Goal: Use online tool/utility: Utilize a website feature to perform a specific function

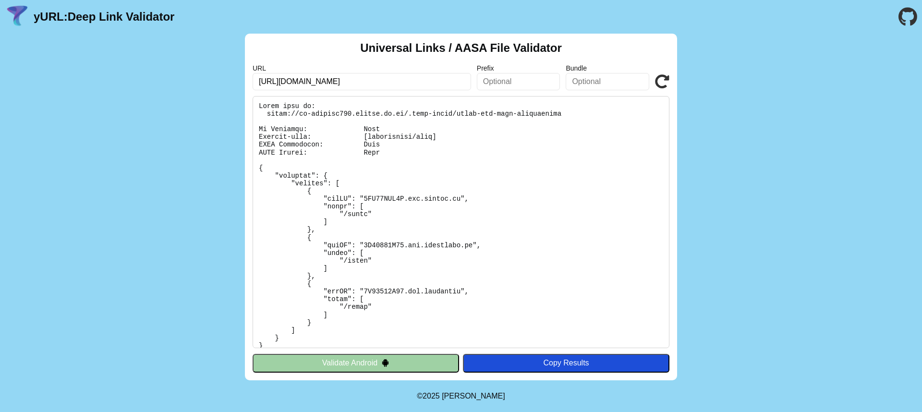
type input "[URL][DOMAIN_NAME]"
click at [411, 362] on button "Validate Android" at bounding box center [356, 363] width 207 height 18
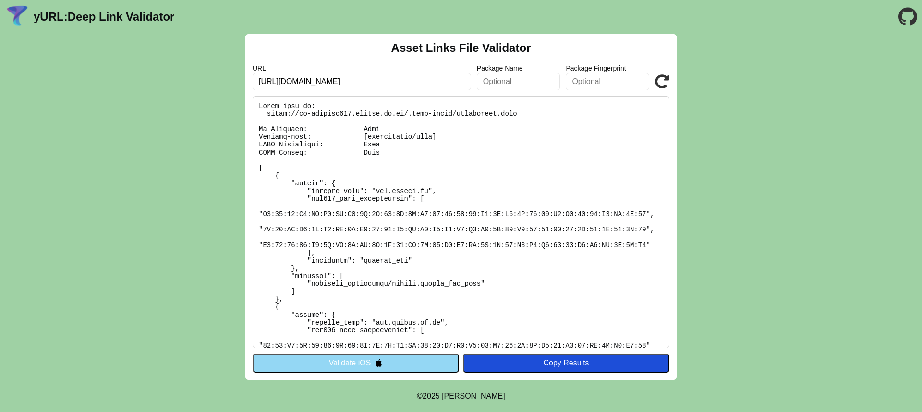
click at [381, 84] on input "https://ui-testing002.istock.co.id" at bounding box center [362, 81] width 219 height 17
paste input "beneat.co/"
type input "[URL][DOMAIN_NAME]"
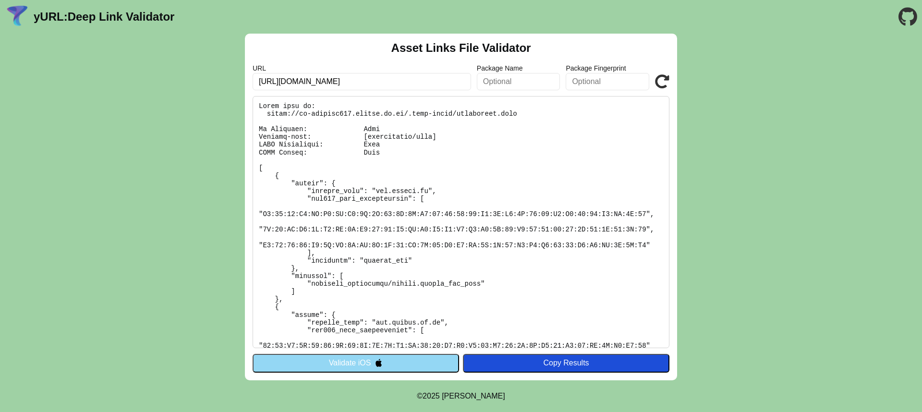
click at [418, 357] on button "Validate iOS" at bounding box center [356, 363] width 207 height 18
click at [373, 82] on input "[URL][DOMAIN_NAME]" at bounding box center [362, 81] width 219 height 17
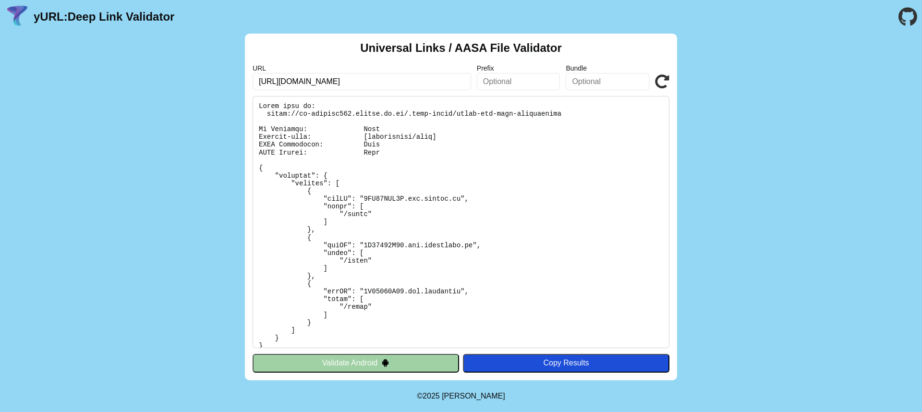
click at [382, 82] on input "[URL][DOMAIN_NAME]" at bounding box center [362, 81] width 219 height 17
click at [382, 82] on input "https://ui-testing002.istock.co.id" at bounding box center [362, 81] width 219 height 17
paste input "beneat.co/"
type input "[URL][DOMAIN_NAME]"
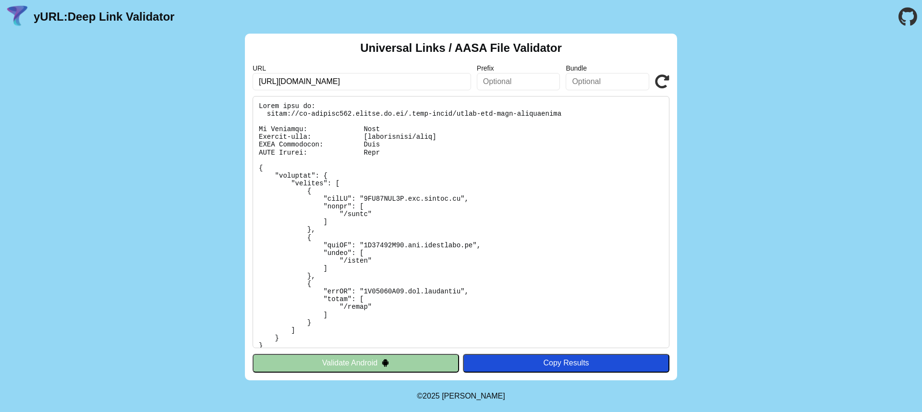
click at [412, 357] on button "Validate Android" at bounding box center [356, 363] width 207 height 18
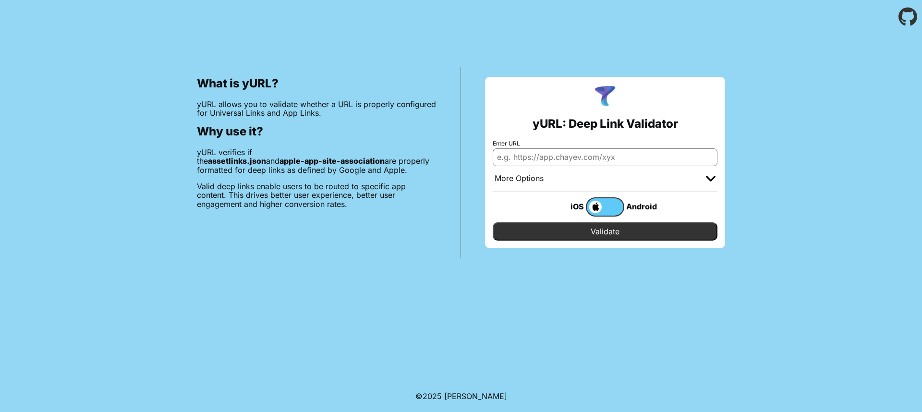
click at [547, 155] on input "Enter URL" at bounding box center [605, 156] width 225 height 17
paste input "[URL][DOMAIN_NAME]"
type input "[URL][DOMAIN_NAME]"
click at [616, 213] on label at bounding box center [605, 206] width 38 height 19
click at [0, 0] on input "checkbox" at bounding box center [0, 0] width 0 height 0
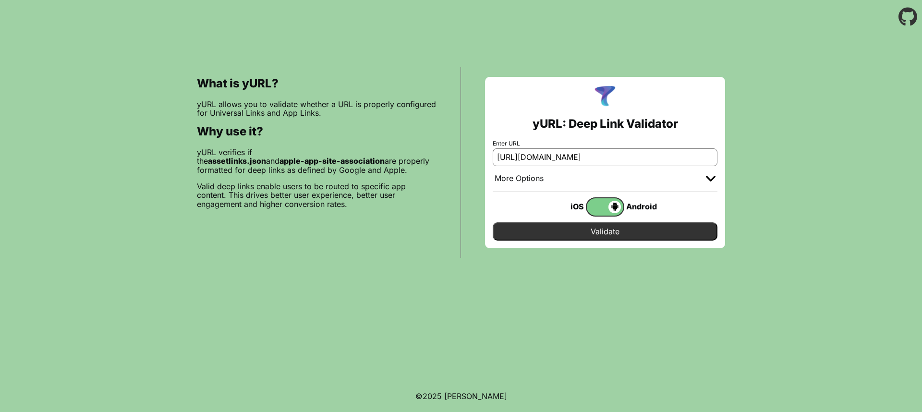
click at [623, 230] on input "Validate" at bounding box center [605, 231] width 225 height 18
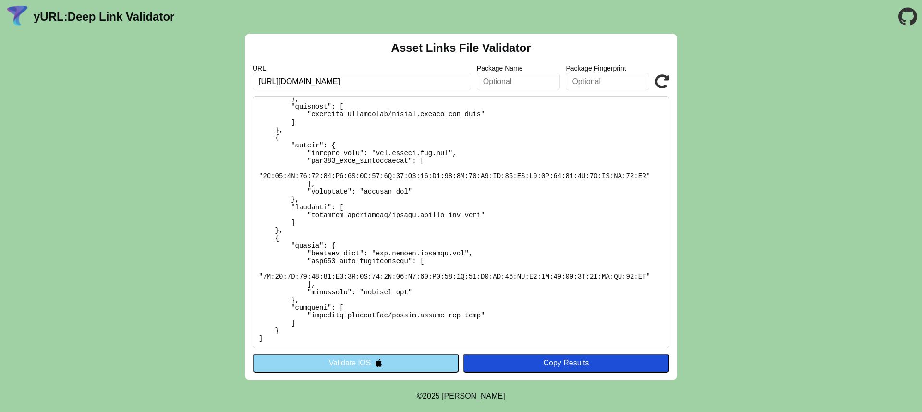
scroll to position [440, 0]
click at [575, 188] on pre at bounding box center [461, 222] width 417 height 252
click at [534, 196] on pre at bounding box center [461, 222] width 417 height 252
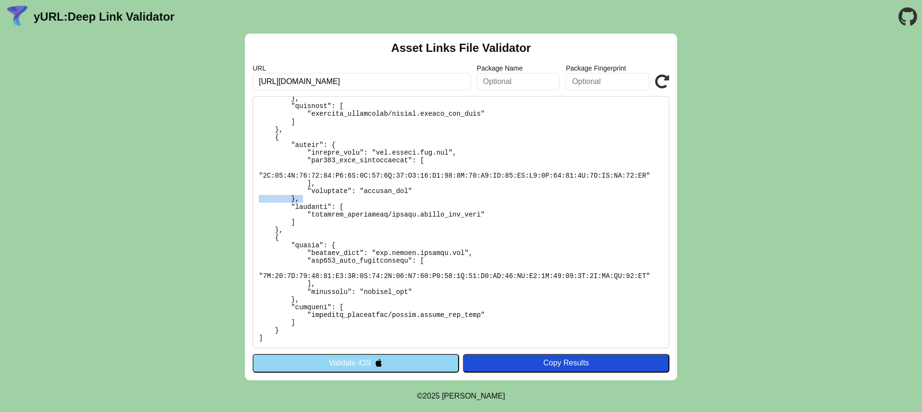
click at [534, 196] on pre at bounding box center [461, 222] width 417 height 252
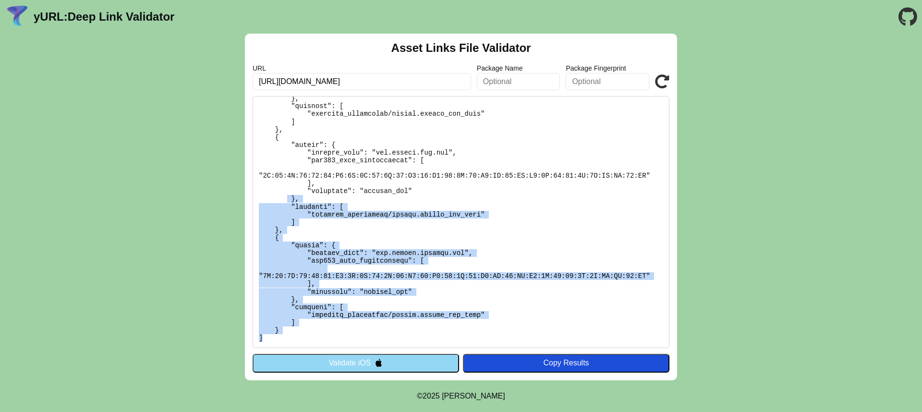
drag, startPoint x: 268, startPoint y: 341, endPoint x: 289, endPoint y: 192, distance: 150.7
click at [288, 194] on pre at bounding box center [461, 222] width 417 height 252
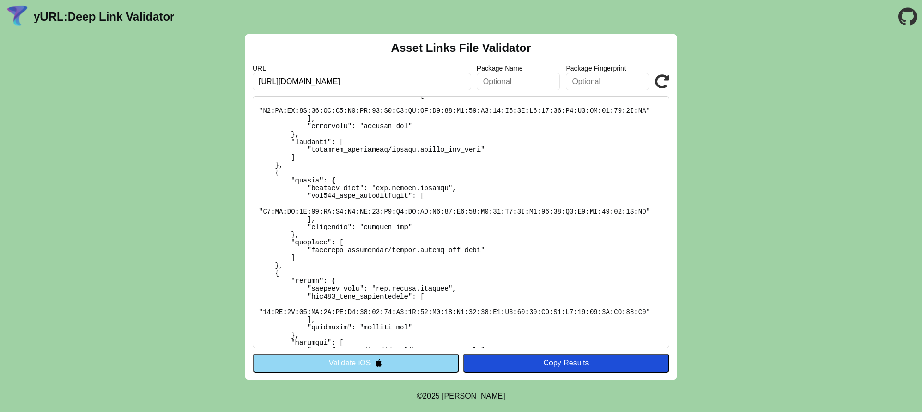
scroll to position [0, 0]
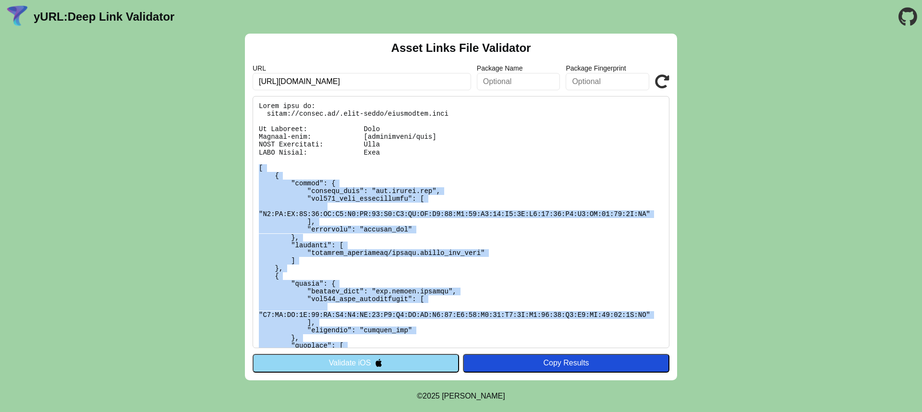
click at [260, 167] on pre at bounding box center [461, 222] width 417 height 252
copy pre "[ { "target": { "package_name": "com.beneat.app", "sha256_cert_fingerprints": […"
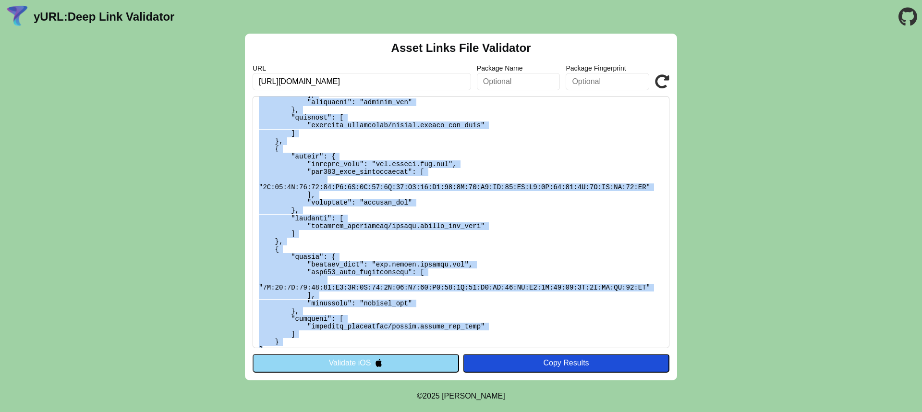
scroll to position [440, 0]
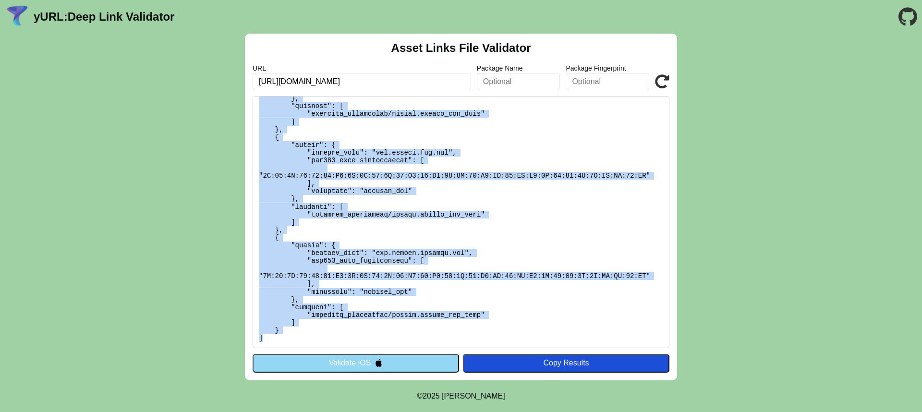
click at [344, 275] on pre at bounding box center [461, 222] width 417 height 252
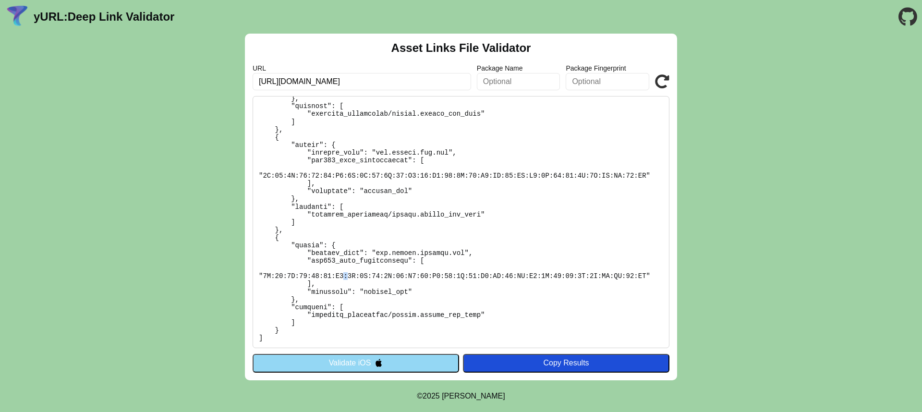
click at [344, 275] on pre at bounding box center [461, 222] width 417 height 252
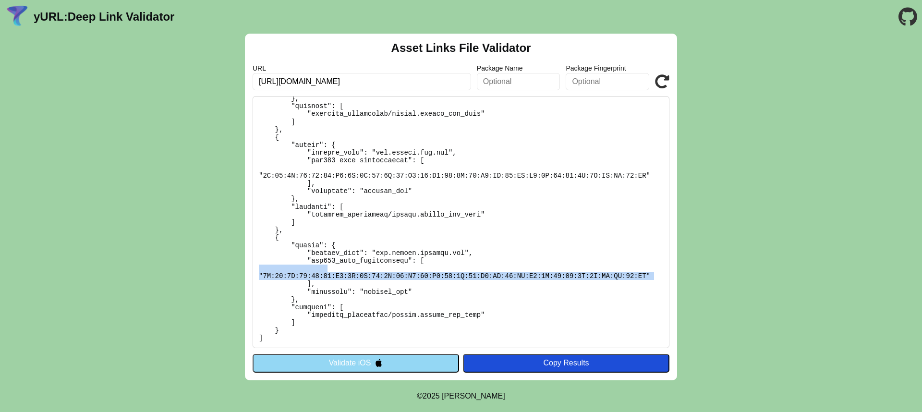
click at [344, 275] on pre at bounding box center [461, 222] width 417 height 252
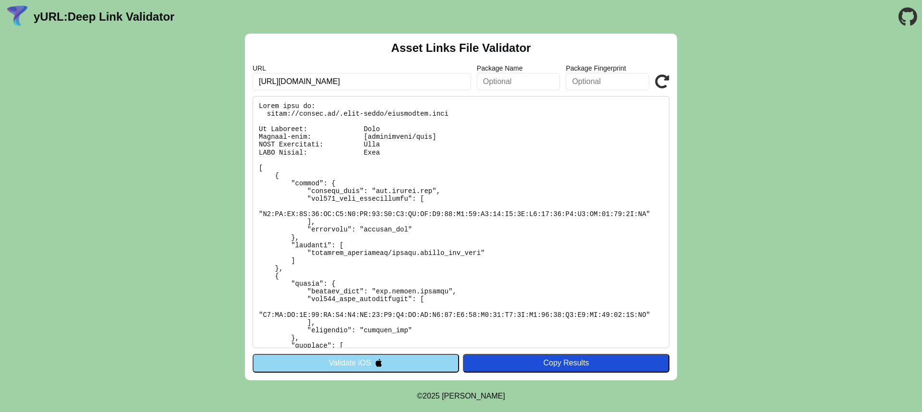
click at [413, 216] on pre at bounding box center [461, 222] width 417 height 252
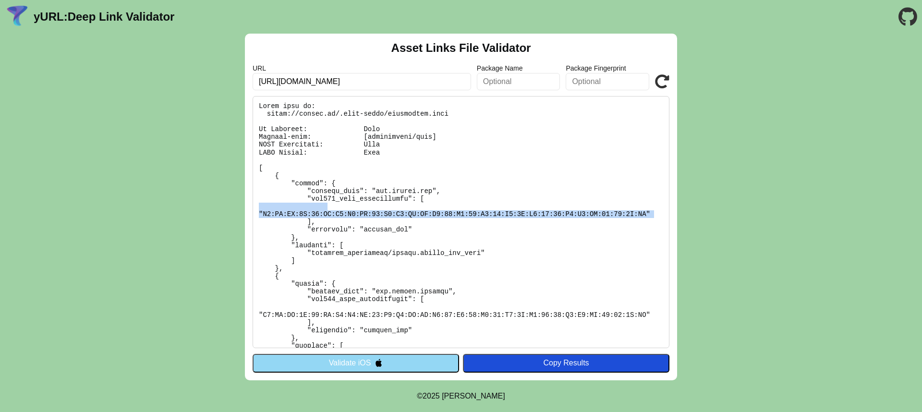
click at [413, 216] on pre at bounding box center [461, 222] width 417 height 252
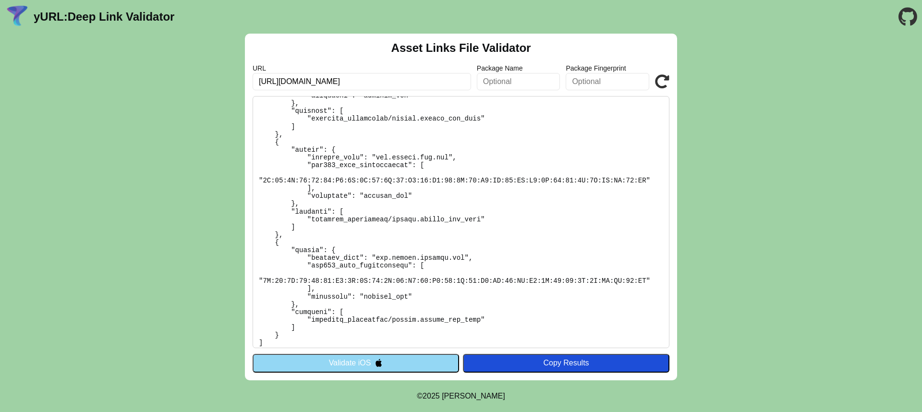
scroll to position [440, 0]
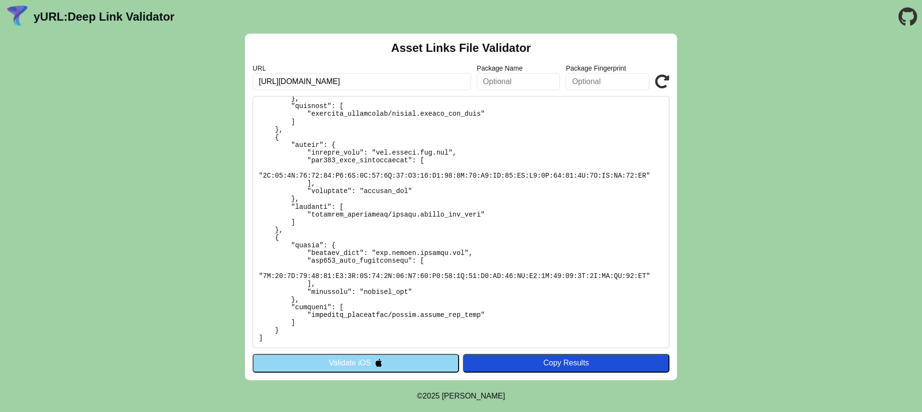
click at [549, 178] on pre at bounding box center [461, 222] width 417 height 252
click at [526, 186] on pre at bounding box center [461, 222] width 417 height 252
click at [408, 221] on pre at bounding box center [461, 222] width 417 height 252
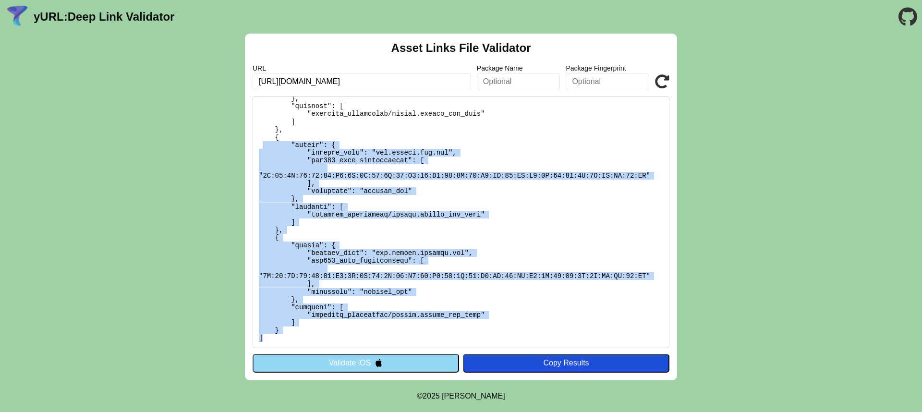
drag, startPoint x: 289, startPoint y: 328, endPoint x: 263, endPoint y: 130, distance: 200.0
click at [263, 130] on pre at bounding box center [461, 222] width 417 height 252
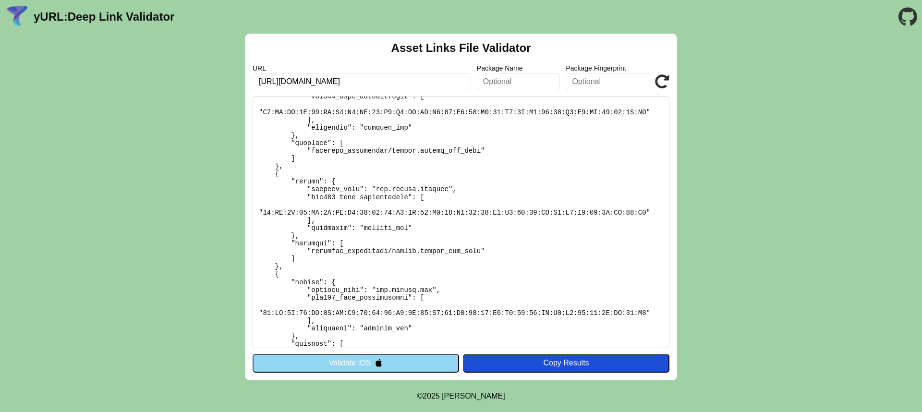
scroll to position [0, 0]
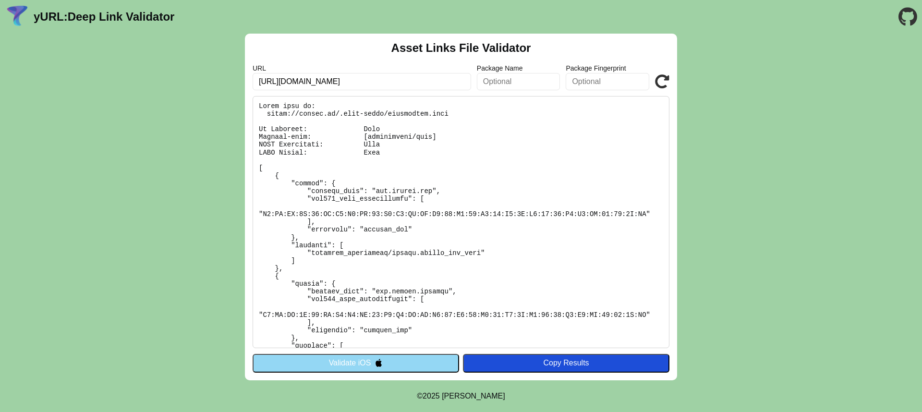
click at [295, 149] on pre at bounding box center [461, 222] width 417 height 252
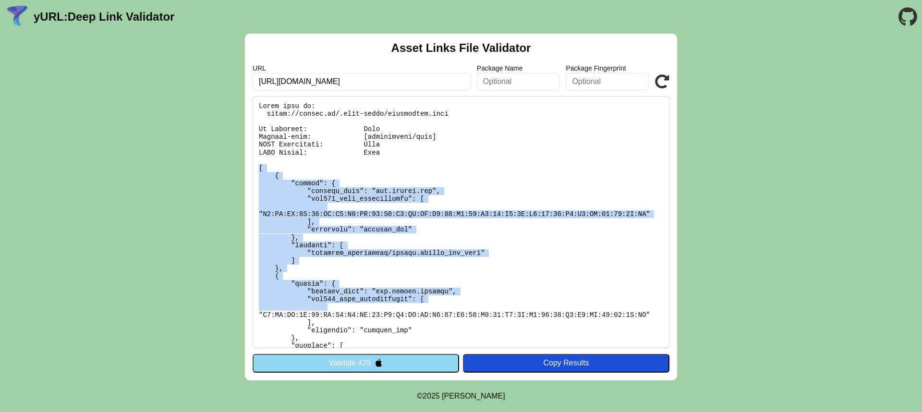
drag, startPoint x: 278, startPoint y: 186, endPoint x: 419, endPoint y: 296, distance: 179.4
click at [417, 305] on pre at bounding box center [461, 222] width 417 height 252
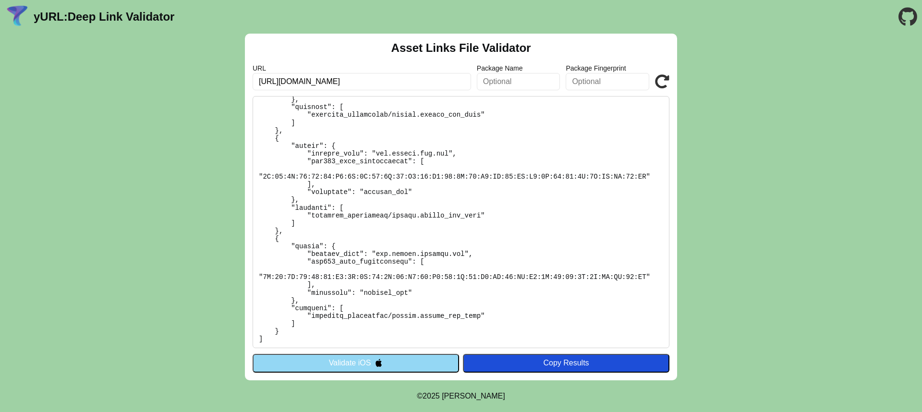
scroll to position [440, 0]
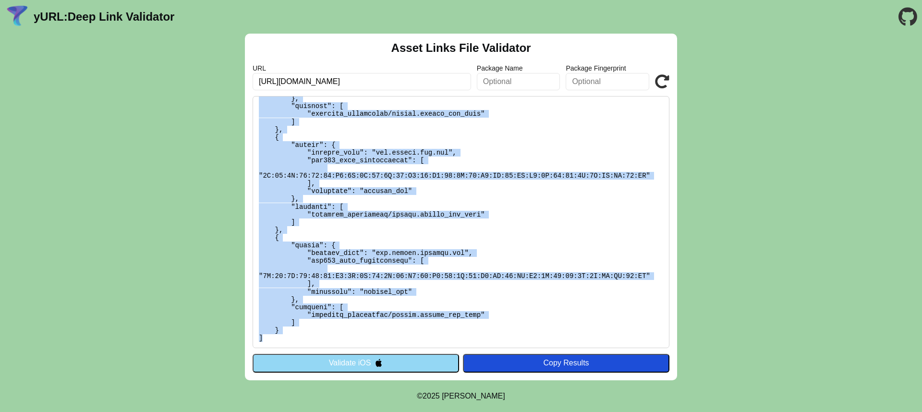
click at [281, 336] on pre at bounding box center [461, 222] width 417 height 252
copy pre "[ { "target": { "package_name": "com.beneat.app", "sha256_cert_fingerprints": […"
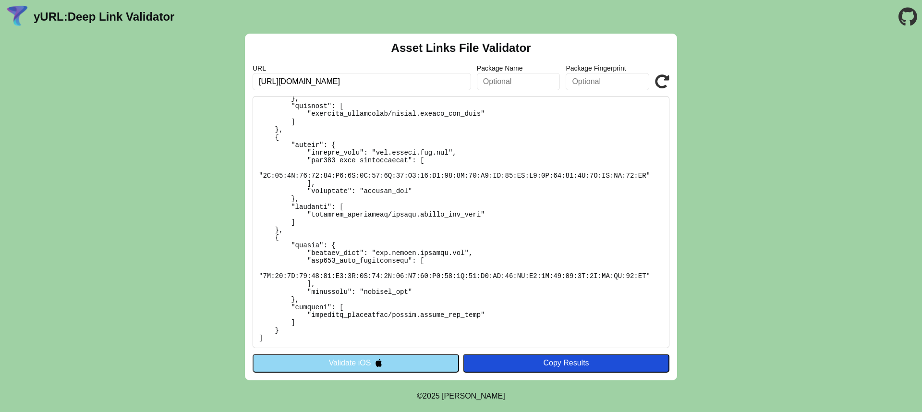
click at [544, 160] on pre at bounding box center [461, 222] width 417 height 252
copy body "yURL: Deep Link Validator Asset Links File Validator URL Package Name Package F…"
click at [496, 184] on pre at bounding box center [461, 222] width 417 height 252
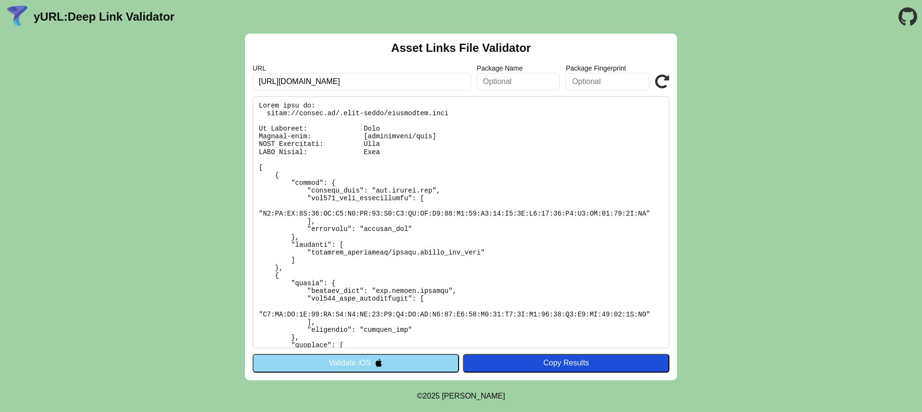
scroll to position [0, 0]
click at [263, 180] on pre at bounding box center [461, 222] width 417 height 252
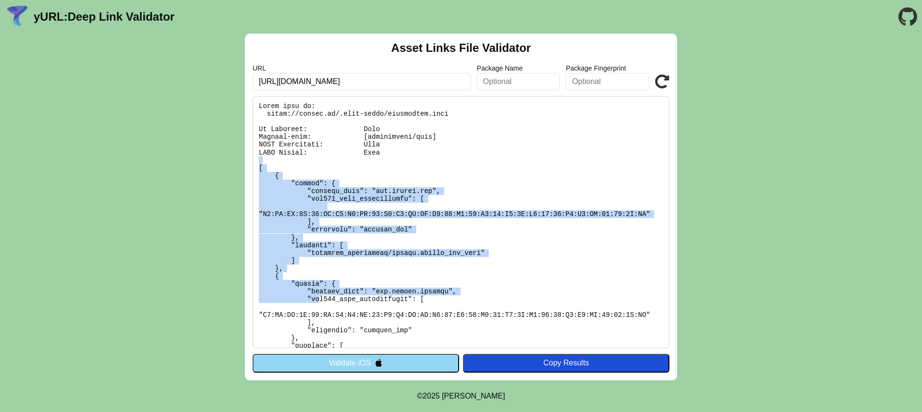
drag, startPoint x: 258, startPoint y: 164, endPoint x: 323, endPoint y: 294, distance: 145.6
click at [321, 296] on pre at bounding box center [461, 222] width 417 height 252
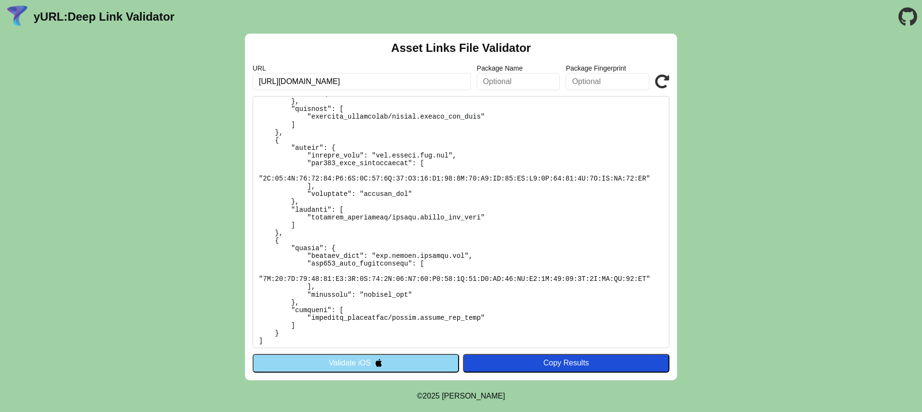
scroll to position [440, 0]
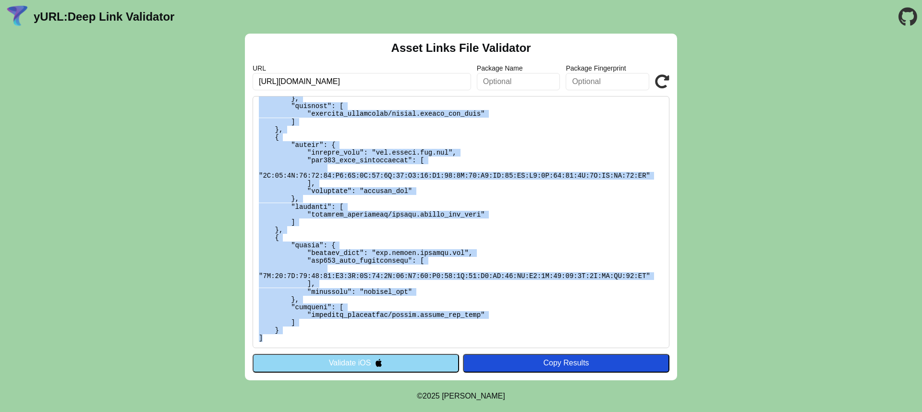
click at [268, 340] on pre at bounding box center [461, 222] width 417 height 252
copy pre "[ { "target": { "package_name": "com.beneat.app", "sha256_cert_fingerprints": […"
click at [419, 211] on pre at bounding box center [461, 222] width 417 height 252
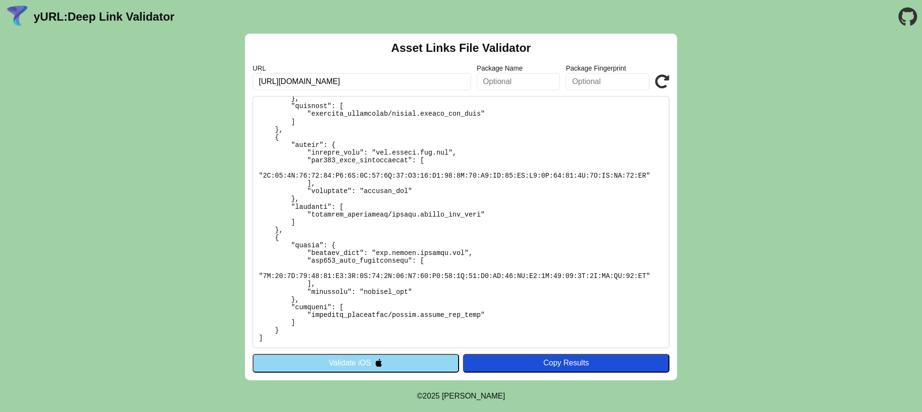
click at [401, 80] on input "[URL][DOMAIN_NAME]" at bounding box center [362, 81] width 219 height 17
paste input "customer.beneat-test.com"
type input "https://customer.beneat-test.com/"
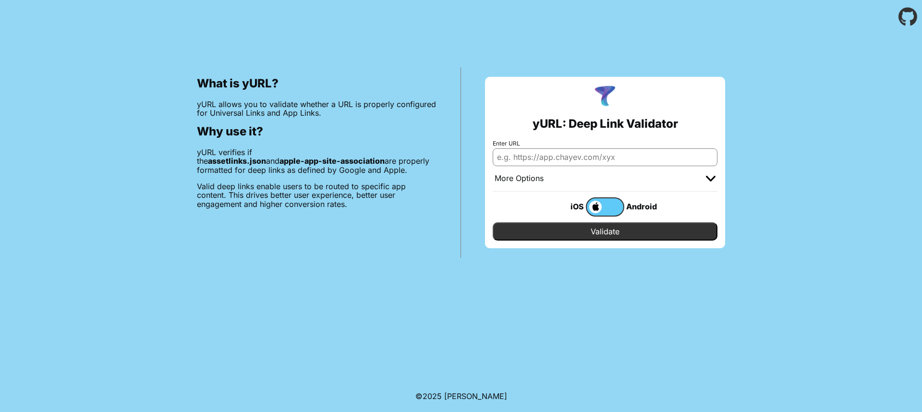
click at [616, 162] on input "Enter URL" at bounding box center [605, 156] width 225 height 17
paste input "[URL][DOMAIN_NAME]"
type input "[URL][DOMAIN_NAME]"
drag, startPoint x: 617, startPoint y: 210, endPoint x: 616, endPoint y: 219, distance: 8.7
click at [617, 209] on label at bounding box center [605, 206] width 38 height 19
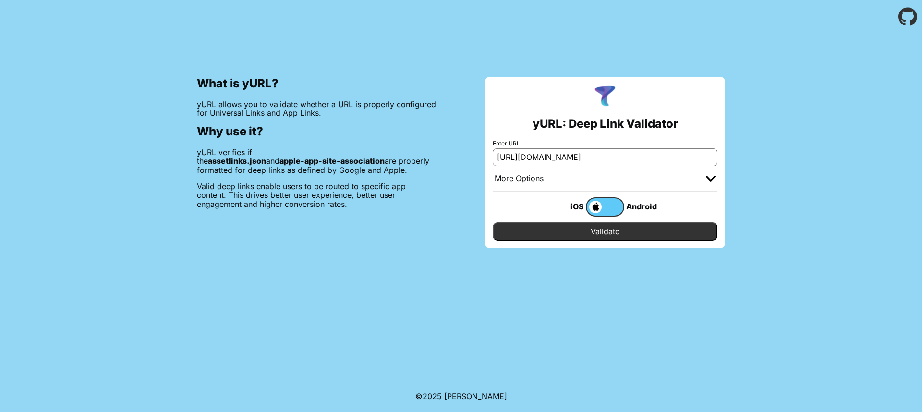
click at [0, 0] on input "checkbox" at bounding box center [0, 0] width 0 height 0
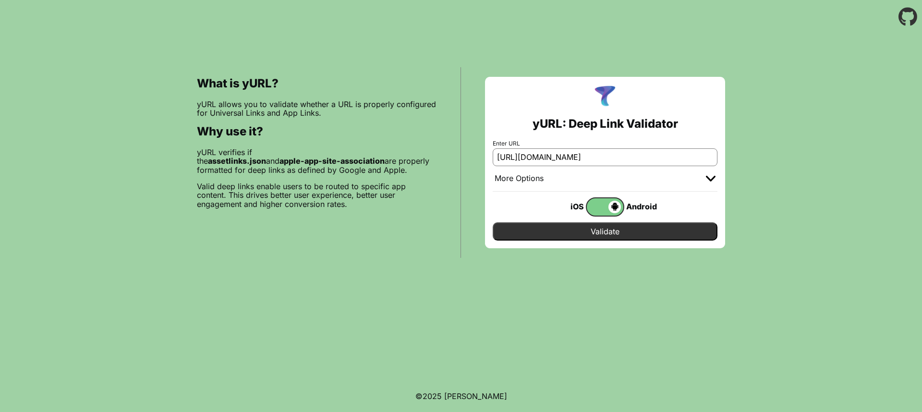
click at [615, 232] on input "Validate" at bounding box center [605, 231] width 225 height 18
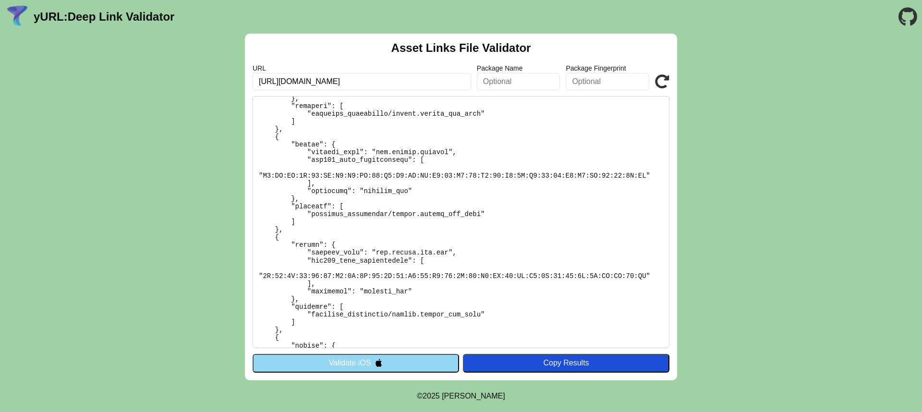
scroll to position [240, 0]
click at [663, 85] on icon at bounding box center [662, 81] width 14 height 14
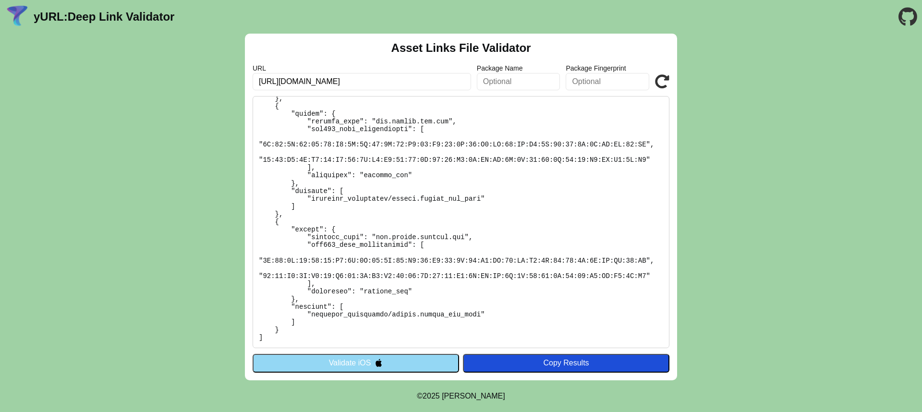
scroll to position [42, 0]
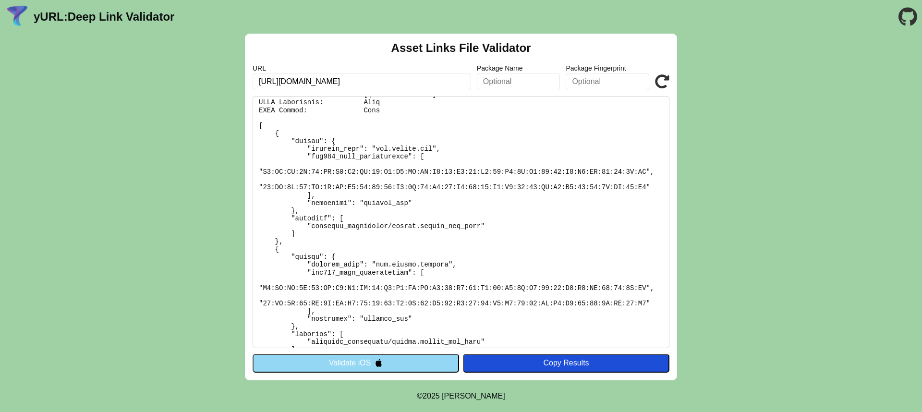
click at [400, 77] on input "[URL][DOMAIN_NAME]" at bounding box center [362, 81] width 219 height 17
click at [313, 78] on input "[URL][DOMAIN_NAME]" at bounding box center [362, 81] width 219 height 17
drag, startPoint x: 285, startPoint y: 82, endPoint x: 429, endPoint y: 79, distance: 143.6
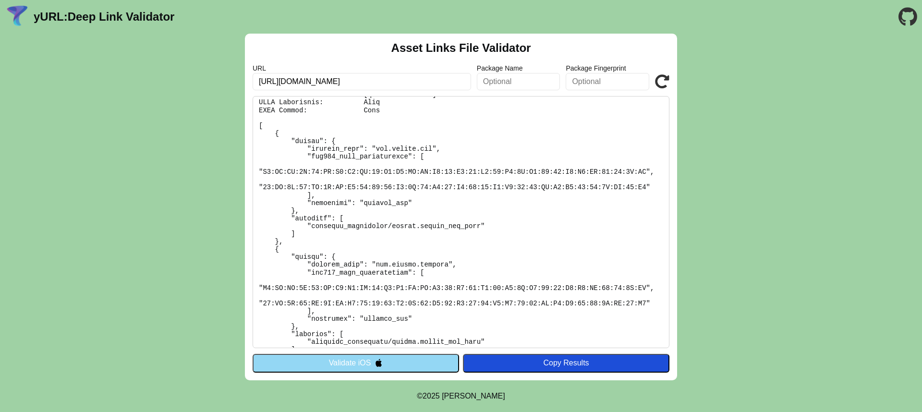
click at [429, 79] on input "[URL][DOMAIN_NAME]" at bounding box center [362, 81] width 219 height 17
type input "[URL][DOMAIN_NAME]"
click at [662, 85] on icon at bounding box center [662, 81] width 14 height 14
click at [667, 85] on icon at bounding box center [662, 81] width 14 height 14
click at [649, 77] on div "URL https://beneat.co/ Package Name Package Fingerprint Validate" at bounding box center [461, 77] width 417 height 26
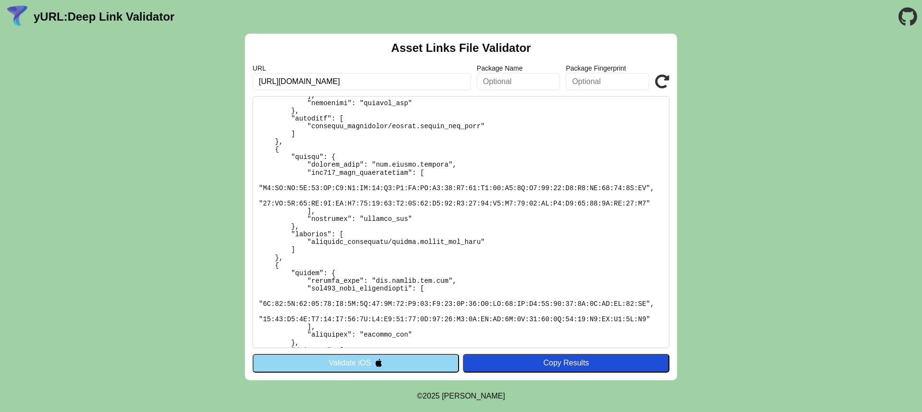
scroll to position [209, 0]
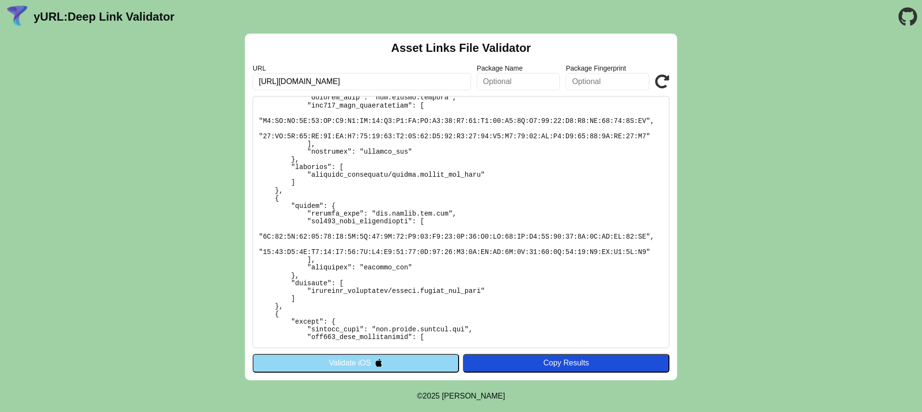
click at [591, 369] on button "Copy Results" at bounding box center [566, 363] width 207 height 18
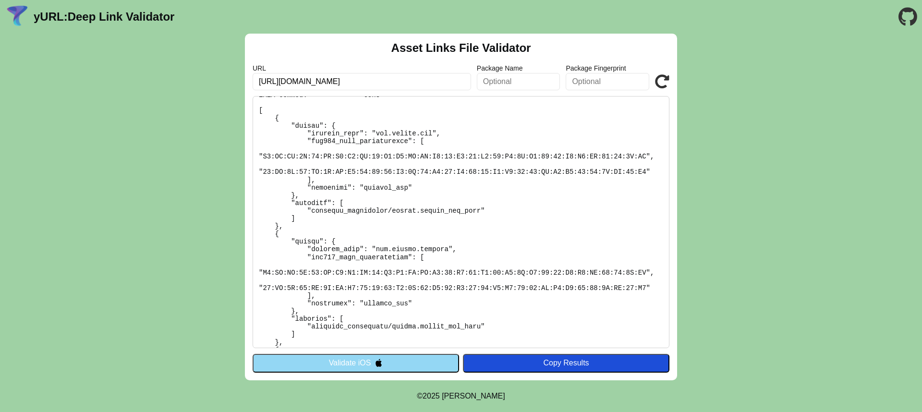
scroll to position [0, 0]
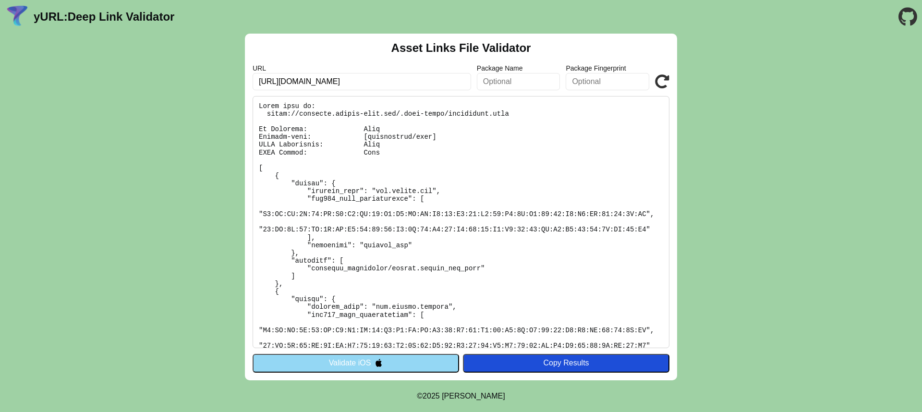
click at [502, 85] on input "text" at bounding box center [519, 81] width 84 height 17
type input "com.beneat.app.dev"
click at [663, 75] on icon at bounding box center [662, 81] width 14 height 14
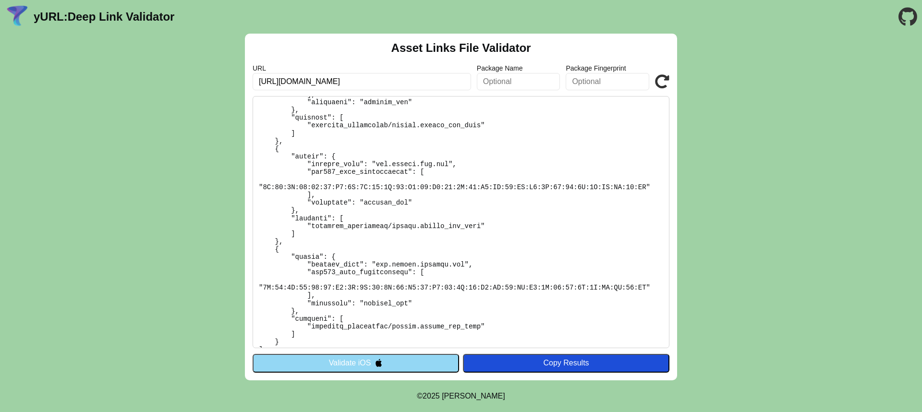
scroll to position [440, 0]
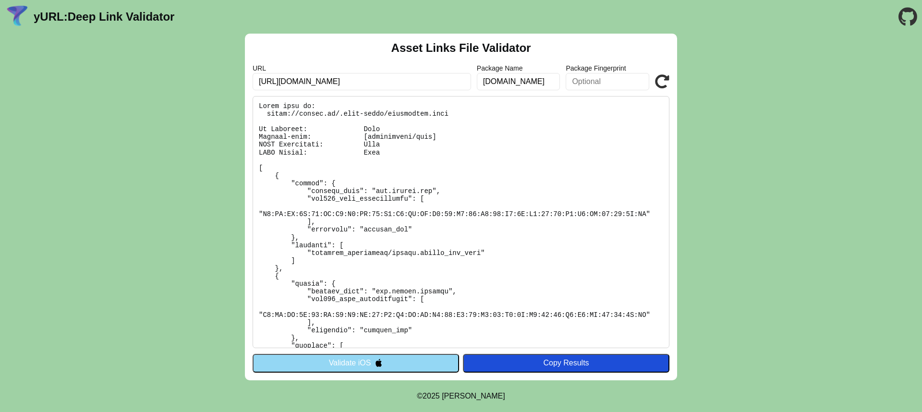
click at [553, 77] on input "com.beneat.app.dev" at bounding box center [519, 81] width 84 height 17
click at [552, 82] on input "com.beneat.app.dev" at bounding box center [519, 81] width 84 height 17
type input "com.beneat.app.dev12323"
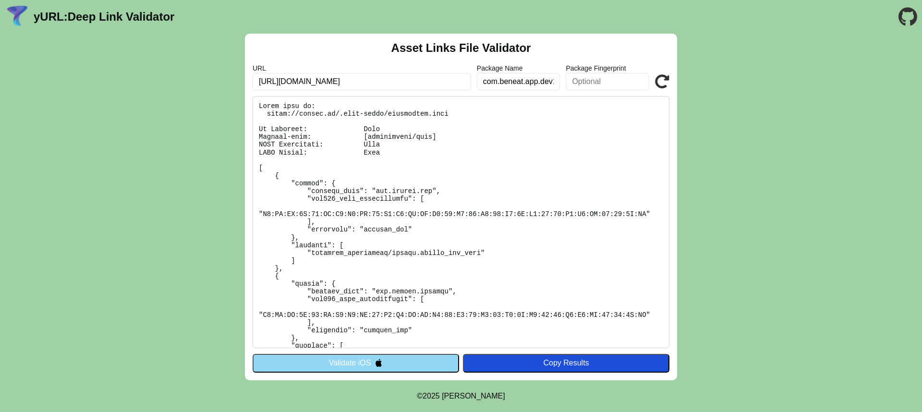
click at [665, 81] on icon at bounding box center [662, 81] width 14 height 14
click at [546, 84] on input "com.beneat.app.dev12323" at bounding box center [519, 81] width 84 height 17
type input "com.124"
click at [657, 75] on icon at bounding box center [662, 81] width 14 height 14
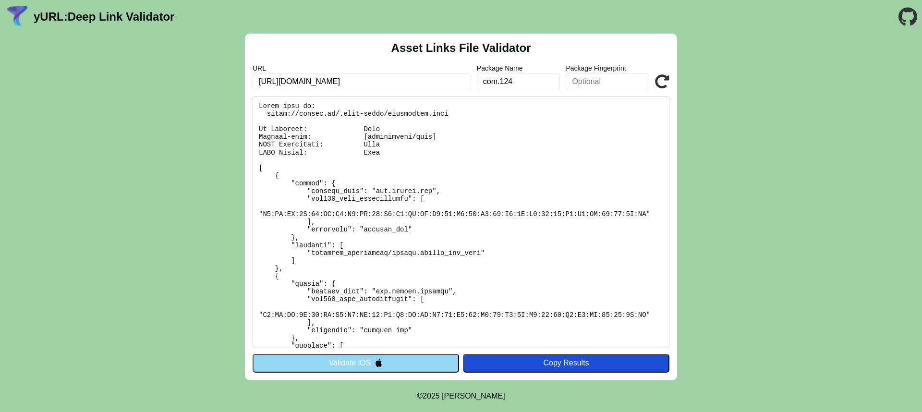
click at [552, 81] on input "com.124" at bounding box center [519, 81] width 84 height 17
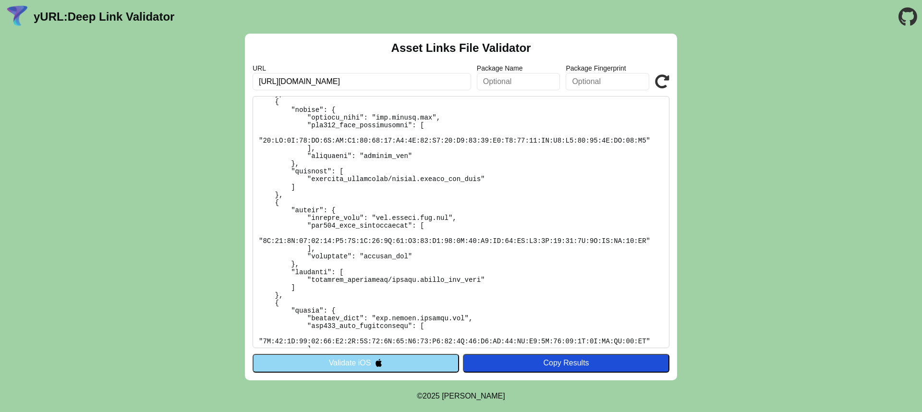
scroll to position [394, 0]
